Goal: Transaction & Acquisition: Purchase product/service

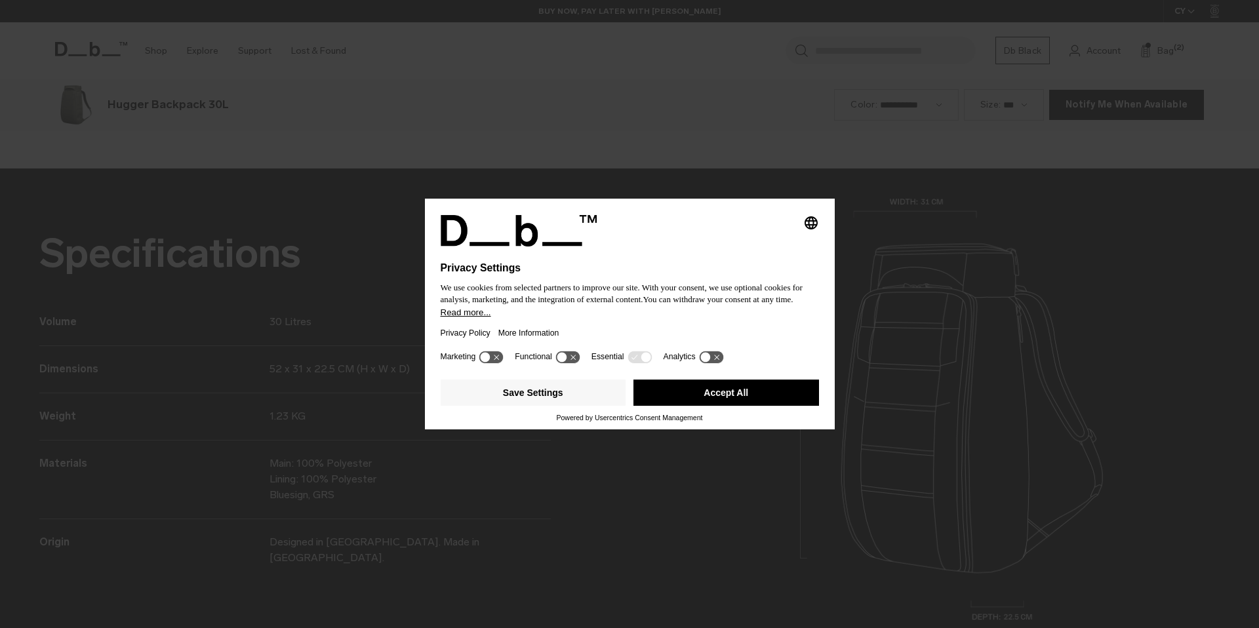
scroll to position [1884, 0]
